Goal: Information Seeking & Learning: Learn about a topic

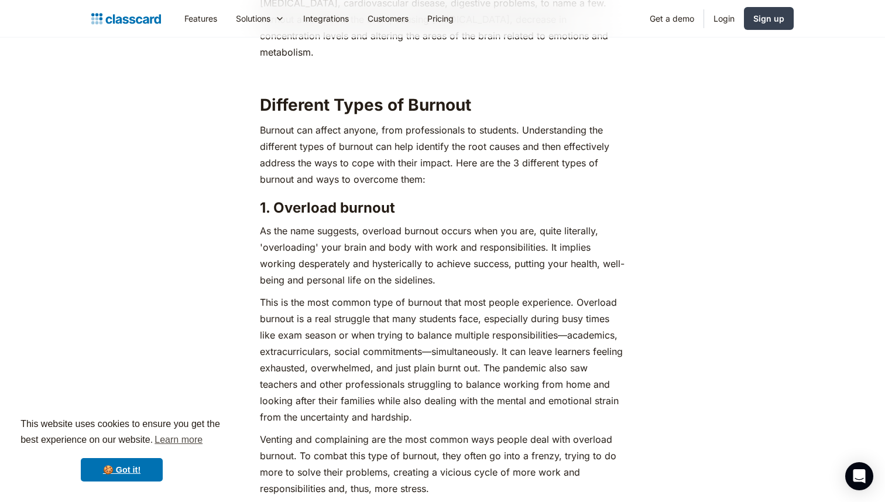
scroll to position [1498, 0]
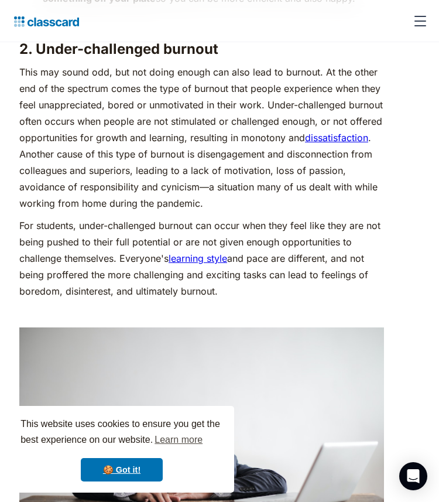
scroll to position [2499, 0]
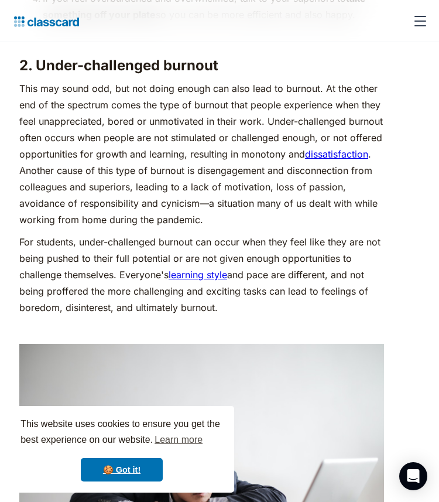
scroll to position [2484, 0]
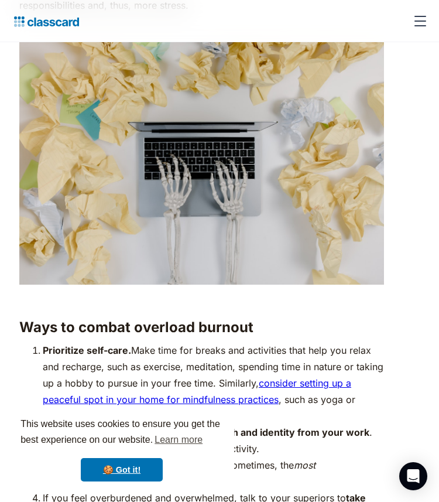
scroll to position [1824, 0]
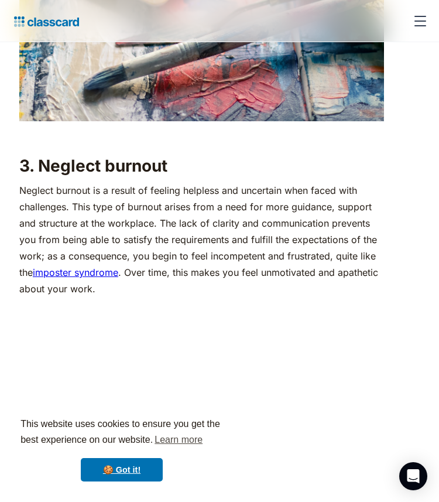
scroll to position [3442, 0]
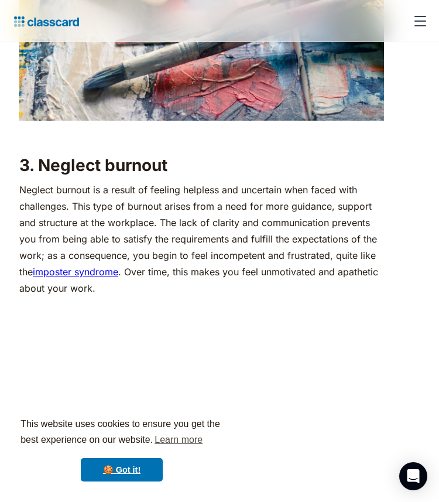
click at [224, 245] on p "Neglect burnout is a result of feeling helpless and uncertain when faced with c…" at bounding box center [201, 238] width 365 height 115
